Goal: Task Accomplishment & Management: Complete application form

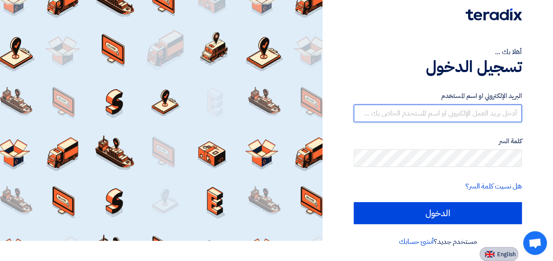
type input "[EMAIL_ADDRESS][DOMAIN_NAME]"
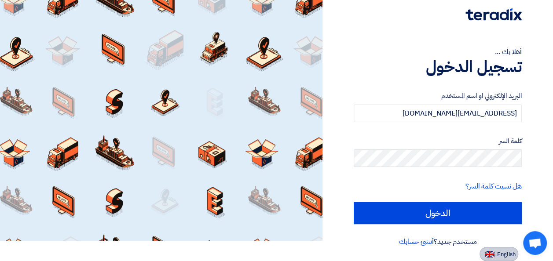
click at [500, 249] on button "English" at bounding box center [499, 254] width 39 height 14
type input "Sign in"
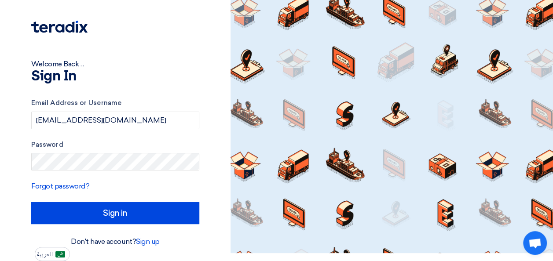
scroll to position [8, 0]
click at [153, 123] on input "[EMAIL_ADDRESS][DOMAIN_NAME]" at bounding box center [115, 121] width 168 height 18
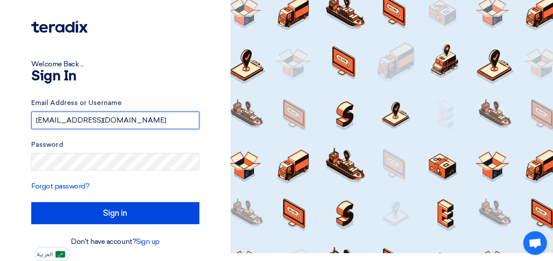
click at [153, 123] on input "[EMAIL_ADDRESS][DOMAIN_NAME]" at bounding box center [115, 121] width 168 height 18
type input "a"
click at [153, 123] on input "text" at bounding box center [115, 121] width 168 height 18
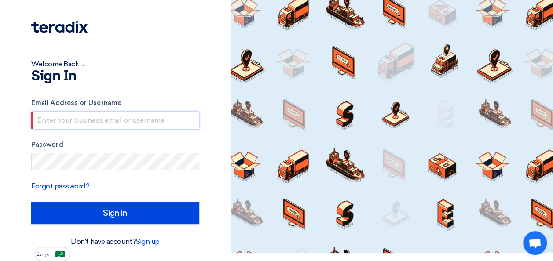
type input "[EMAIL_ADDRESS][DOMAIN_NAME]"
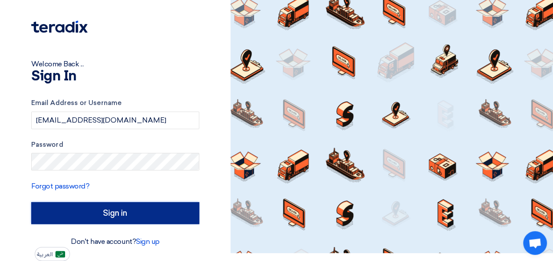
click at [123, 221] on input "Sign in" at bounding box center [115, 213] width 168 height 22
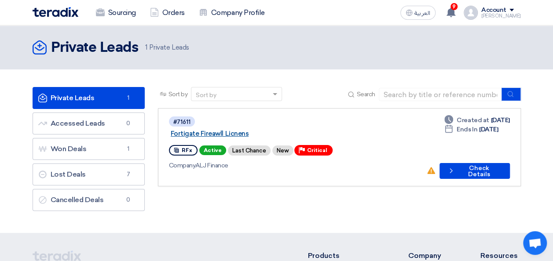
click at [252, 130] on link "Fortigate Fireawll Licnens" at bounding box center [281, 134] width 220 height 8
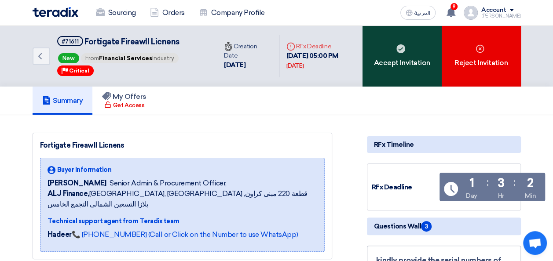
click at [392, 67] on div "Accept Invitation" at bounding box center [402, 56] width 79 height 61
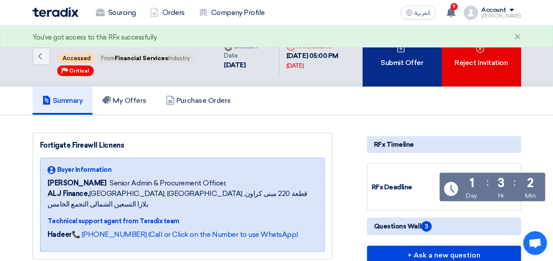
click at [408, 75] on div "Submit Offer" at bounding box center [402, 56] width 79 height 61
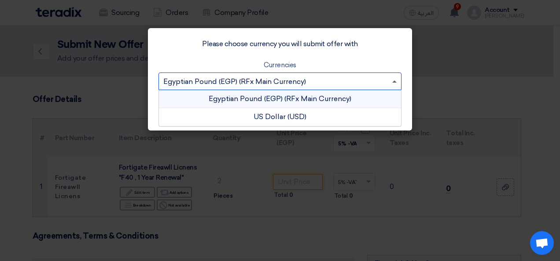
click at [396, 83] on span at bounding box center [395, 81] width 11 height 11
click at [292, 117] on div "US Dollar (USD)" at bounding box center [280, 117] width 242 height 18
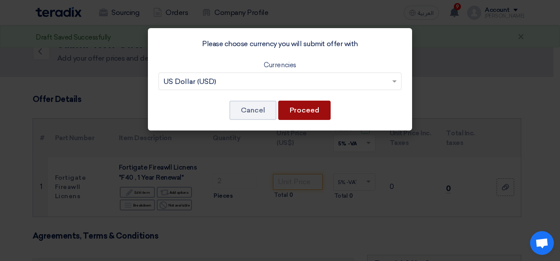
click at [316, 112] on button "Proceed" at bounding box center [304, 110] width 52 height 19
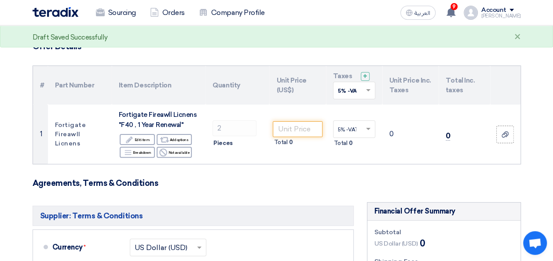
scroll to position [56, 0]
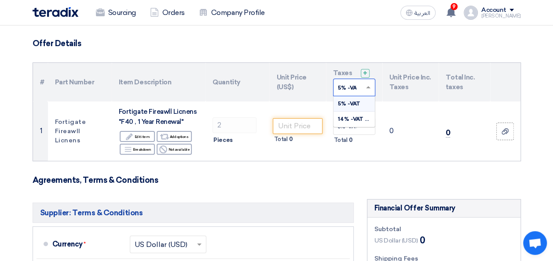
click at [370, 89] on span at bounding box center [369, 88] width 11 height 8
click at [353, 116] on span "14% -VAT 14%" at bounding box center [357, 119] width 38 height 6
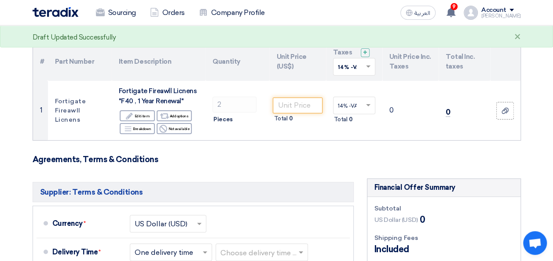
scroll to position [83, 0]
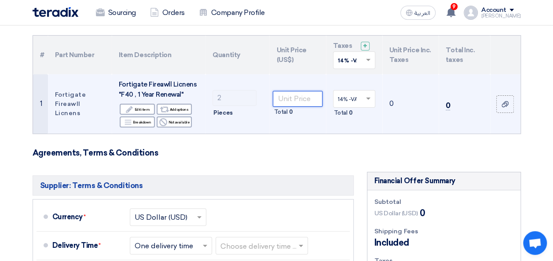
click at [298, 102] on input "number" at bounding box center [297, 99] width 49 height 16
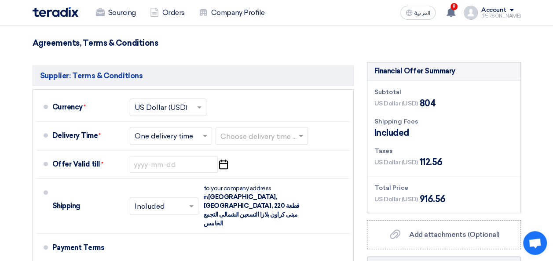
scroll to position [201, 0]
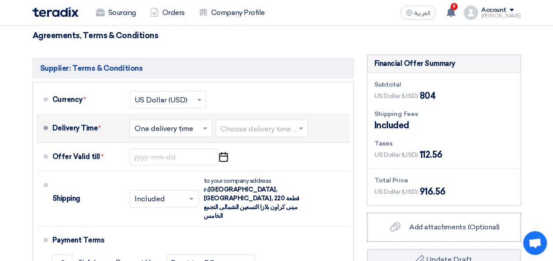
type input "402"
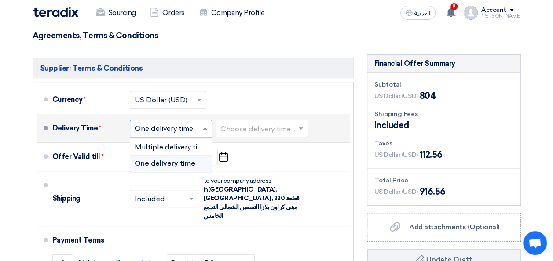
click at [188, 125] on input "text" at bounding box center [172, 129] width 74 height 13
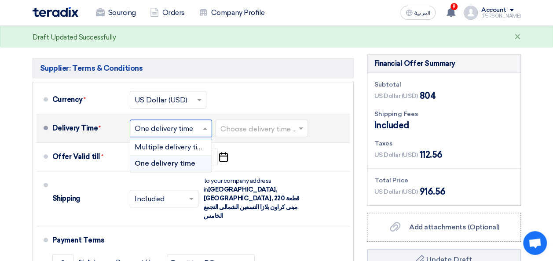
click at [186, 125] on input "text" at bounding box center [172, 129] width 74 height 13
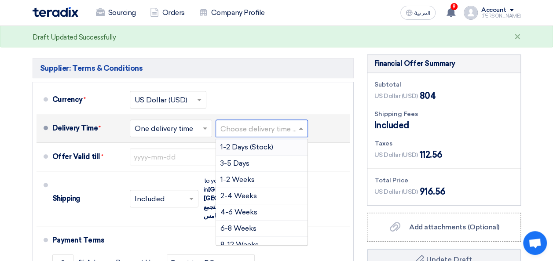
click at [264, 132] on input "text" at bounding box center [263, 129] width 84 height 13
click at [239, 194] on span "2-4 Weeks" at bounding box center [239, 196] width 37 height 8
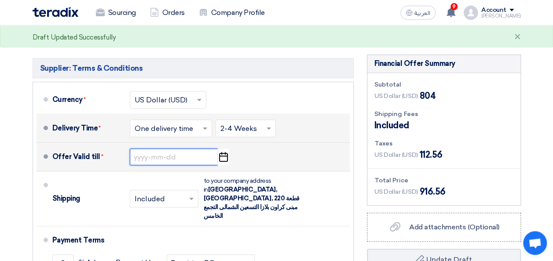
click at [158, 155] on input at bounding box center [174, 157] width 88 height 17
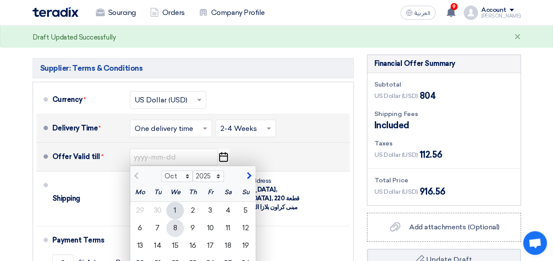
click at [175, 227] on div "8" at bounding box center [175, 229] width 18 height 18
type input "[DATE]"
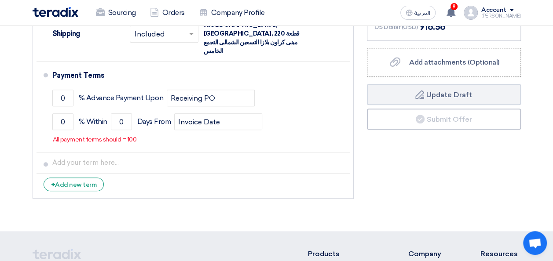
scroll to position [372, 0]
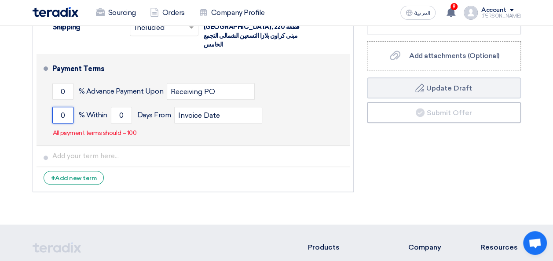
click at [67, 107] on input "0" at bounding box center [62, 115] width 21 height 17
type input "100"
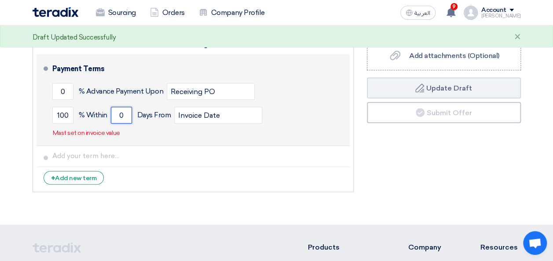
click at [121, 107] on input "0" at bounding box center [121, 115] width 21 height 17
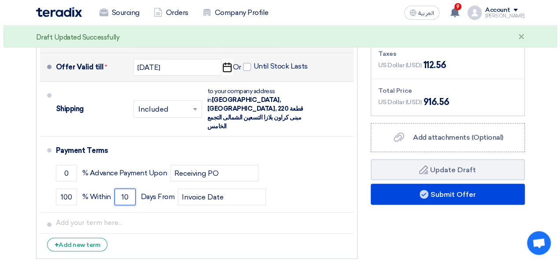
scroll to position [301, 0]
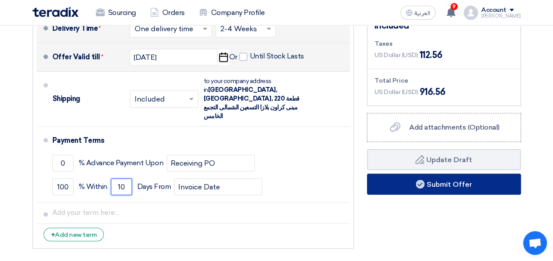
type input "10"
click at [468, 183] on button "Submit Offer" at bounding box center [444, 184] width 154 height 21
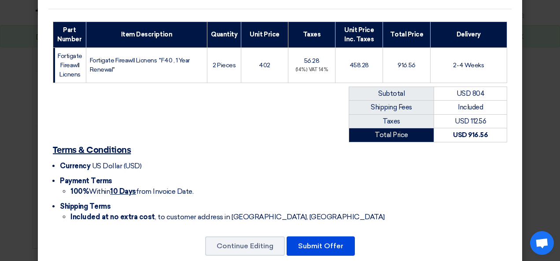
scroll to position [142, 0]
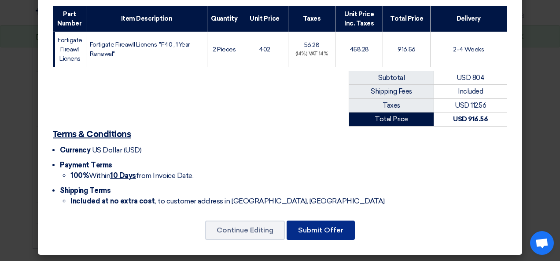
click at [313, 226] on button "Submit Offer" at bounding box center [321, 230] width 68 height 19
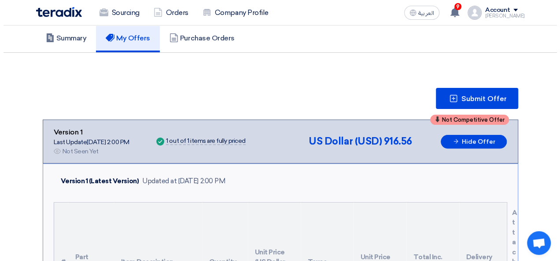
scroll to position [59, 0]
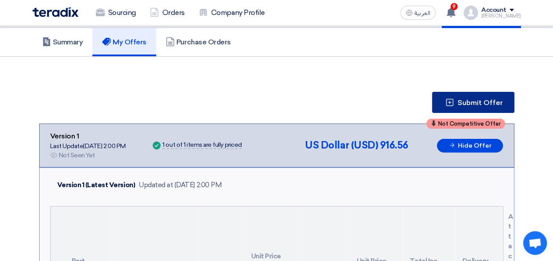
click at [490, 106] on span "Submit Offer" at bounding box center [480, 102] width 45 height 7
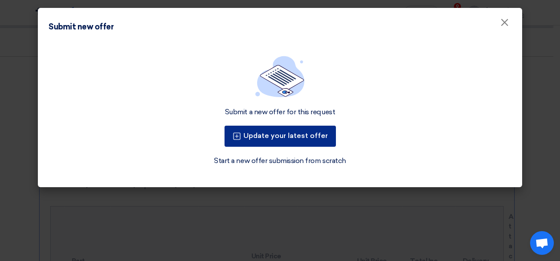
click at [289, 136] on button "Update your latest offer" at bounding box center [279, 136] width 111 height 21
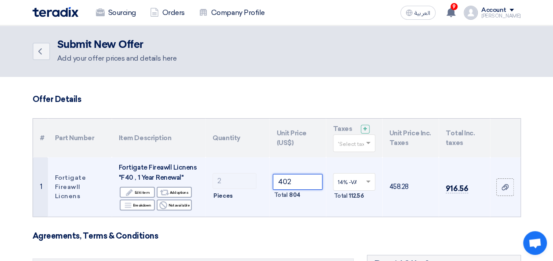
click at [296, 180] on input "402" at bounding box center [297, 182] width 49 height 16
type input "4"
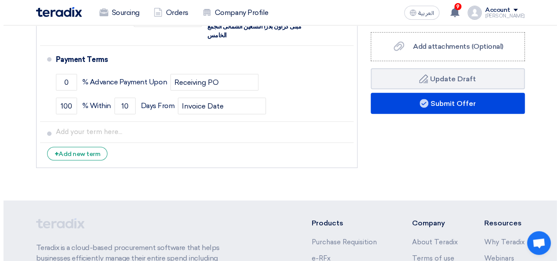
scroll to position [382, 0]
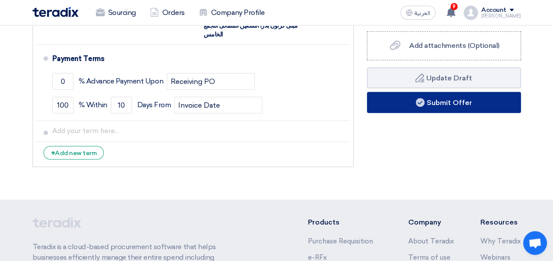
type input "385"
click at [477, 105] on button "Submit Offer" at bounding box center [444, 102] width 154 height 21
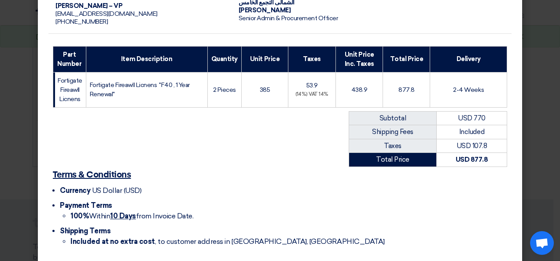
scroll to position [142, 0]
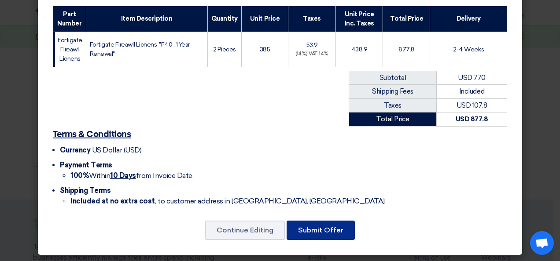
click at [317, 229] on button "Submit Offer" at bounding box center [321, 230] width 68 height 19
